Goal: Task Accomplishment & Management: Manage account settings

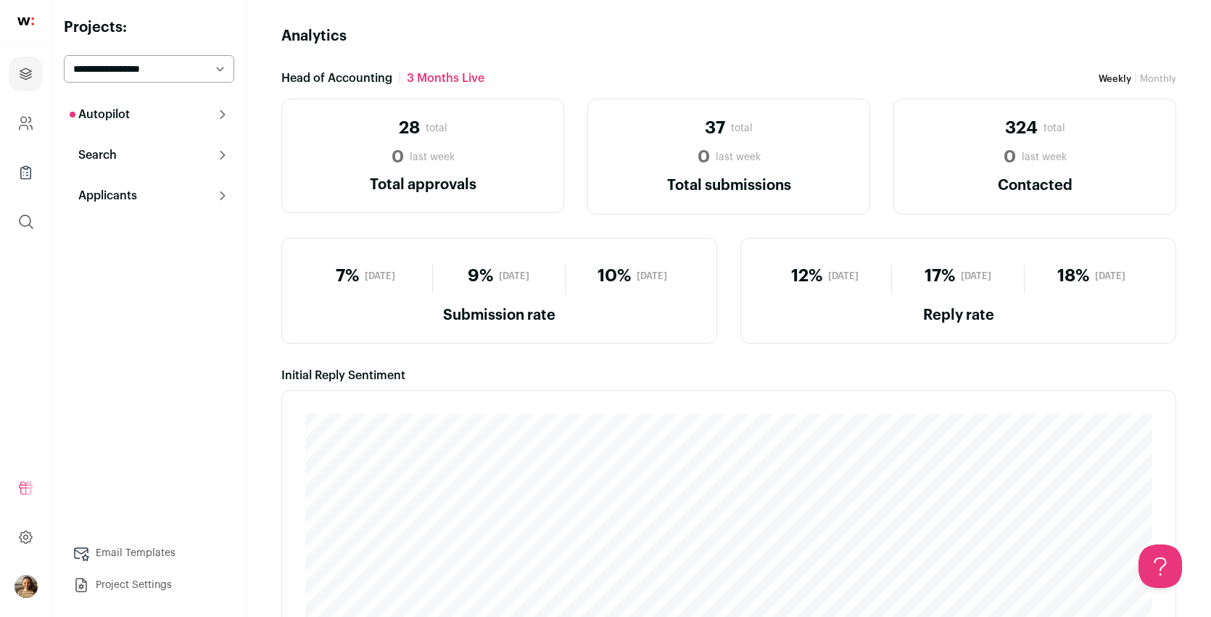
click at [1114, 78] on span "Weekly" at bounding box center [1115, 78] width 33 height 9
click at [229, 159] on button "Search" at bounding box center [149, 155] width 170 height 29
click at [156, 215] on link "Prospects 4" at bounding box center [149, 219] width 170 height 29
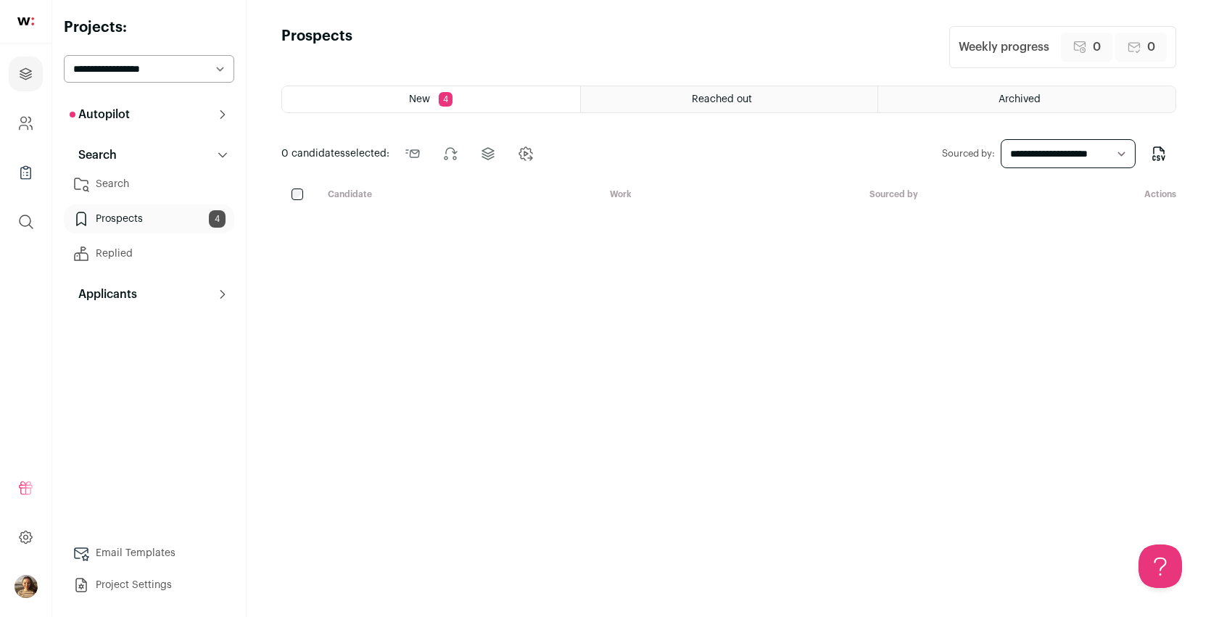
click at [156, 297] on button "Applicants" at bounding box center [149, 294] width 170 height 29
click at [128, 330] on link "Applicants" at bounding box center [149, 323] width 170 height 29
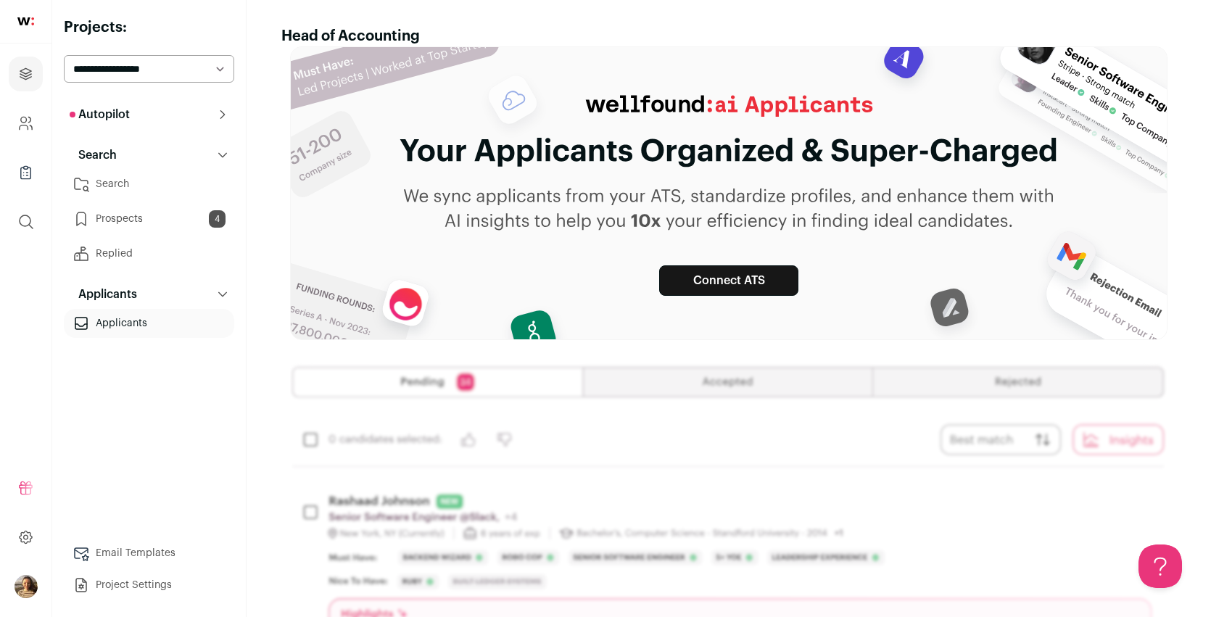
scroll to position [49, 0]
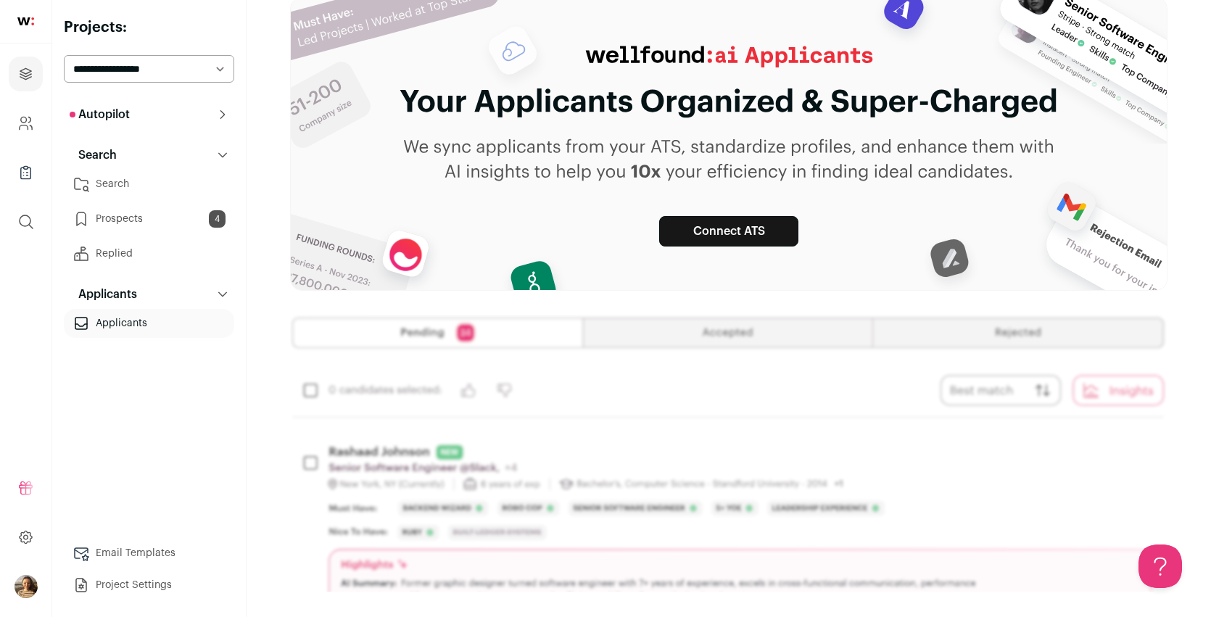
click at [172, 289] on button "Applicants" at bounding box center [149, 294] width 170 height 29
click at [145, 252] on link "Replied" at bounding box center [149, 253] width 170 height 29
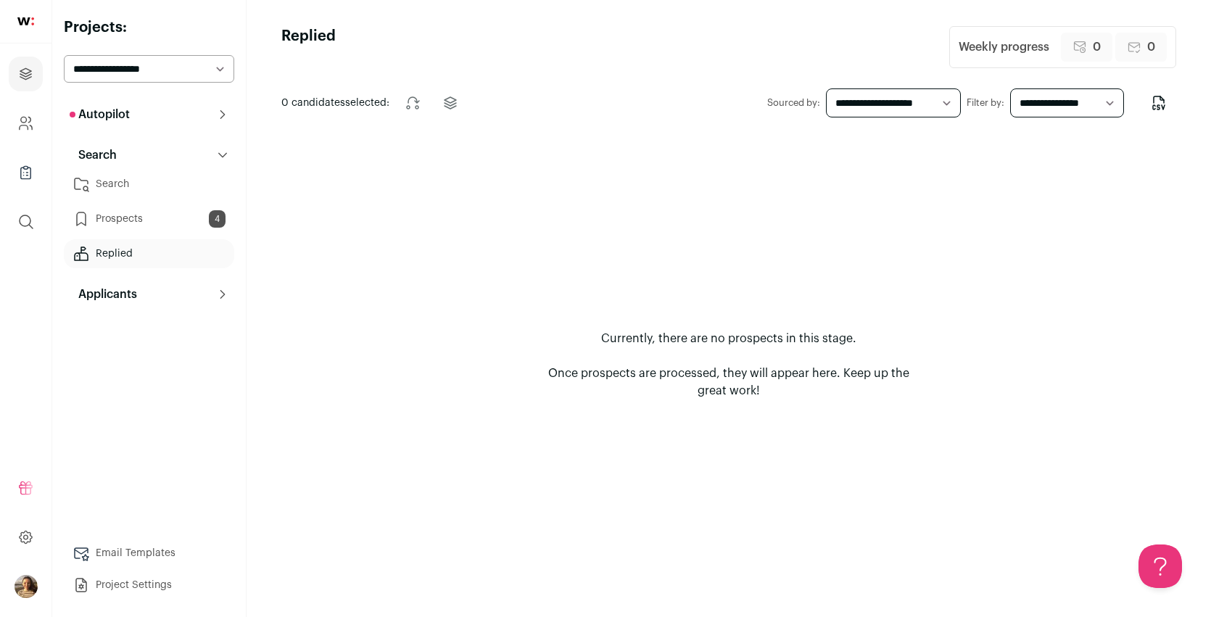
click at [941, 99] on select "**********" at bounding box center [894, 102] width 136 height 29
select select "***"
click at [112, 219] on link "Prospects 4" at bounding box center [149, 219] width 170 height 29
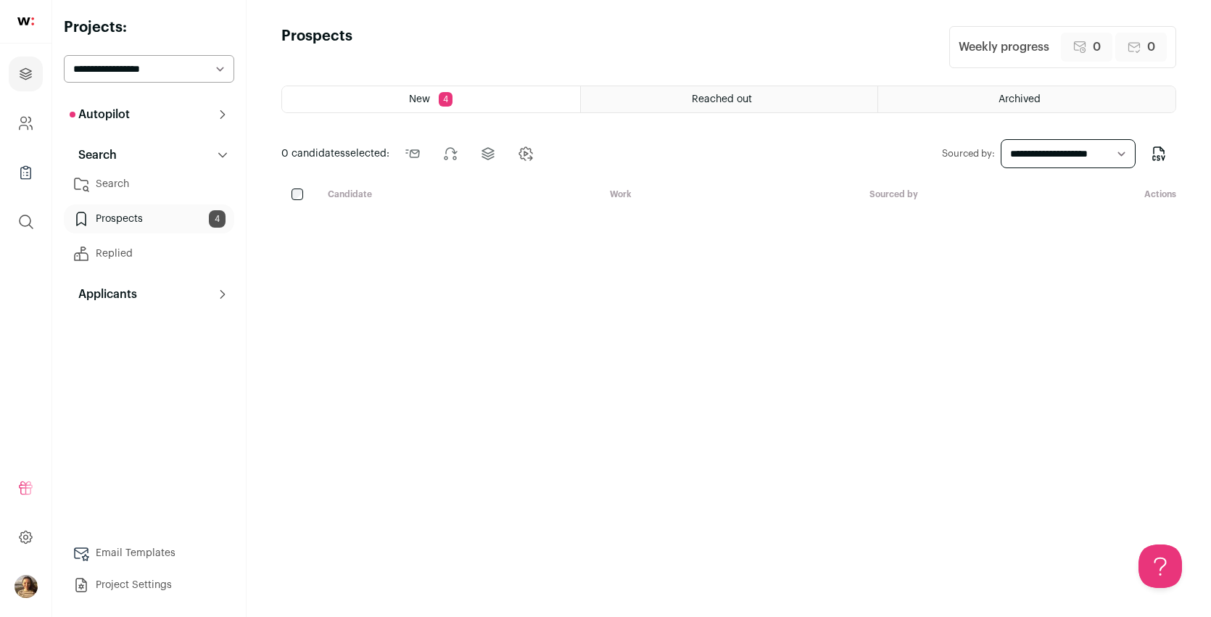
click at [118, 177] on link "Search" at bounding box center [149, 184] width 170 height 29
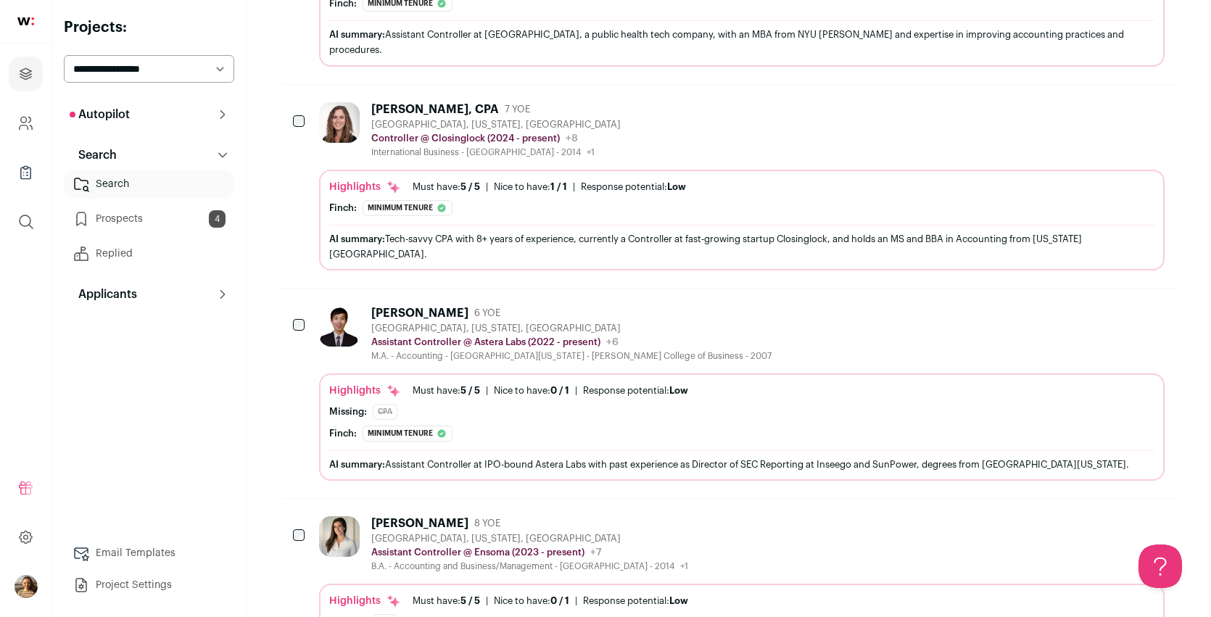
scroll to position [693, 0]
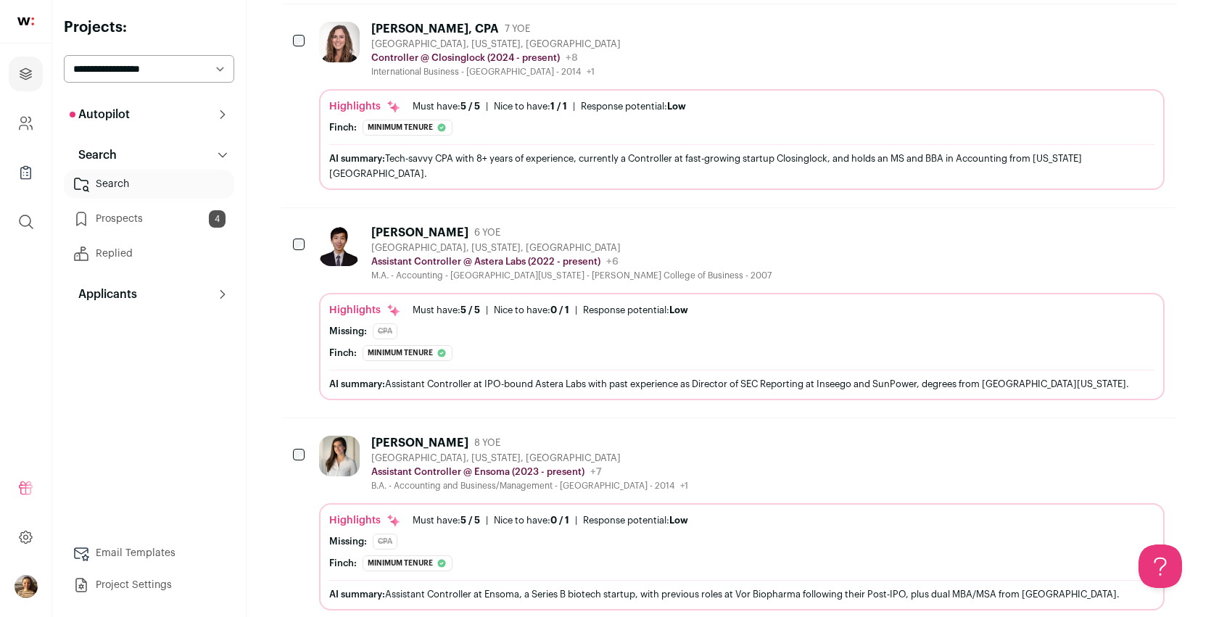
click at [168, 152] on button "Search" at bounding box center [149, 155] width 170 height 29
click at [168, 115] on button "Autopilot" at bounding box center [149, 114] width 170 height 29
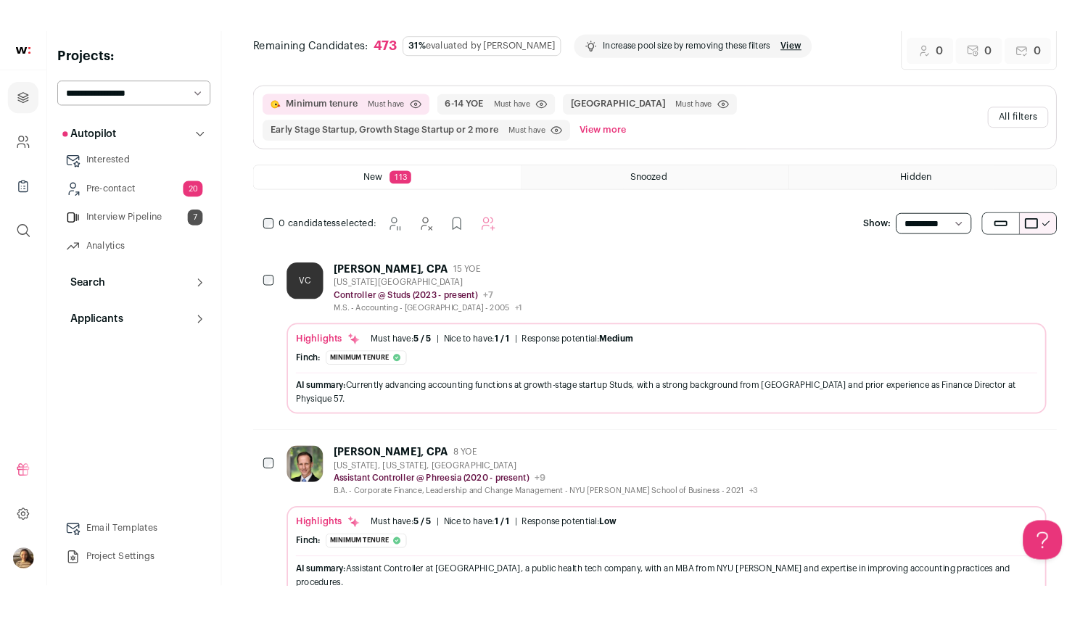
scroll to position [0, 0]
